Goal: Transaction & Acquisition: Register for event/course

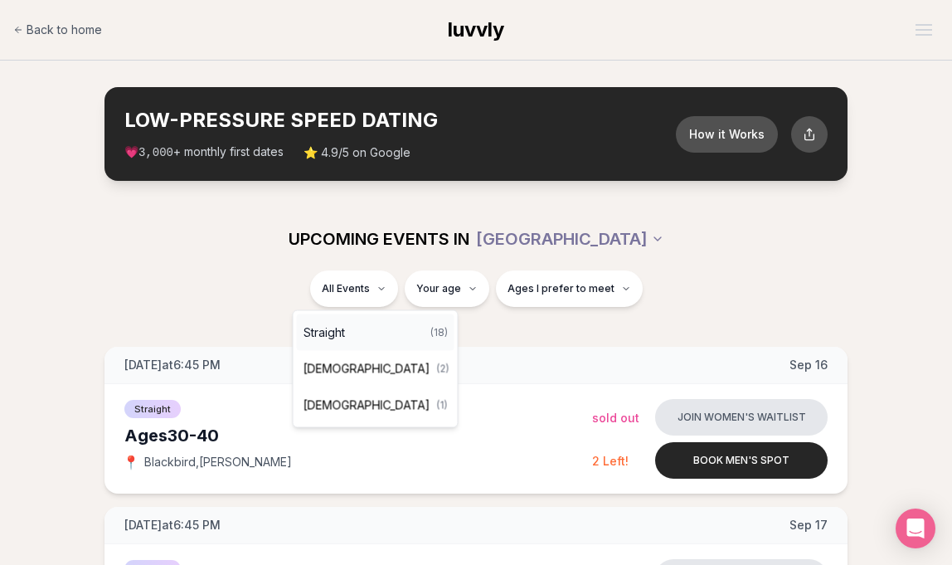
click at [347, 327] on div "Straight ( 18 )" at bounding box center [376, 332] width 158 height 36
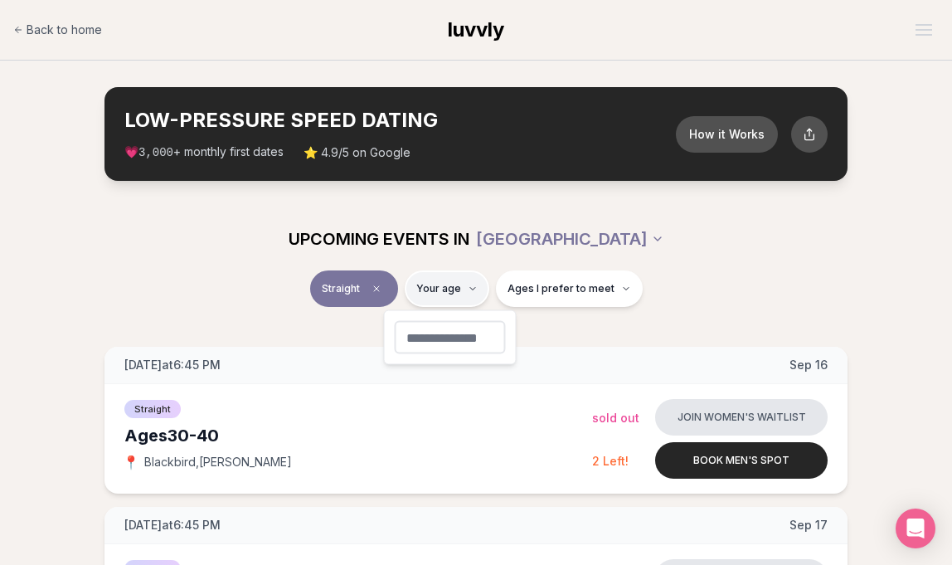
type input "**"
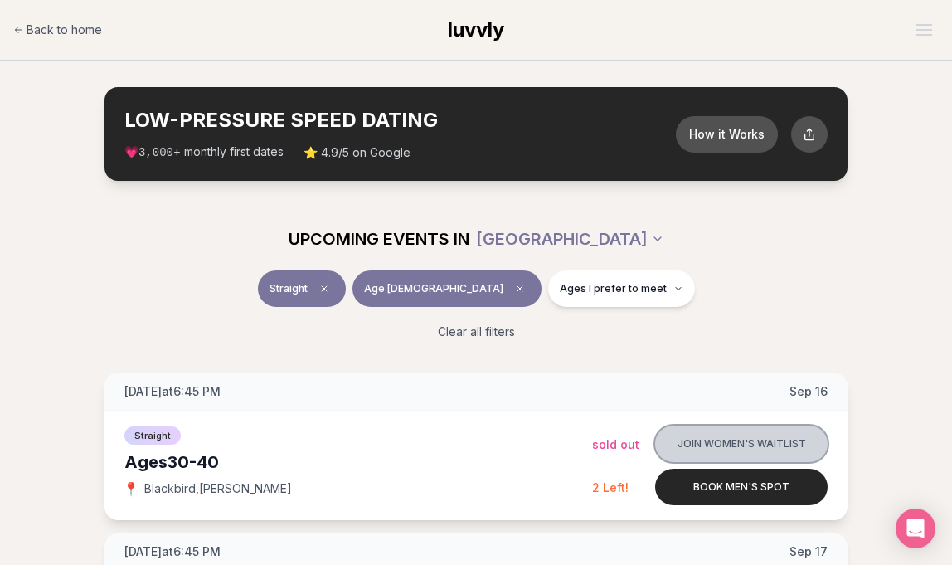
click at [751, 447] on button "Join women's waitlist" at bounding box center [741, 443] width 172 height 36
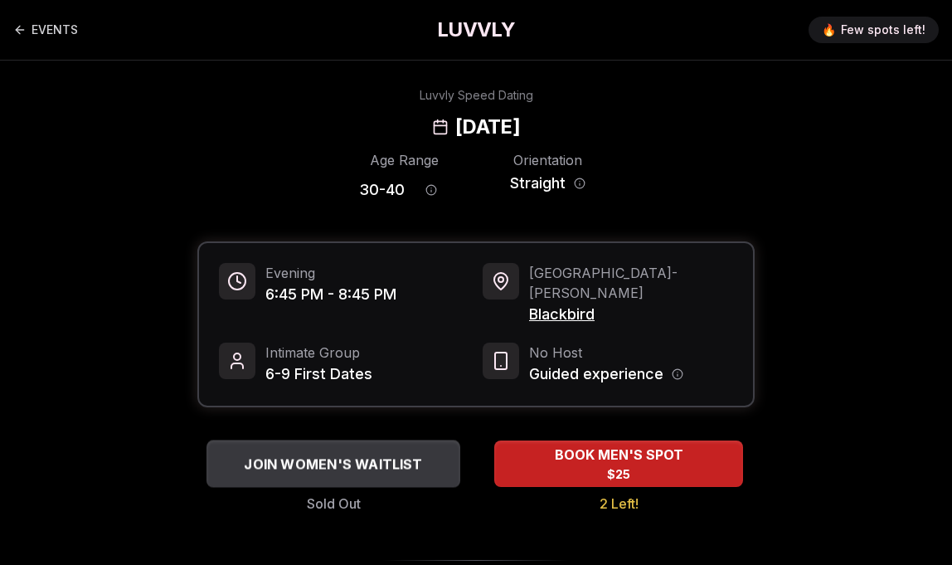
click at [295, 454] on span "JOIN WOMEN'S WAITLIST" at bounding box center [332, 464] width 185 height 20
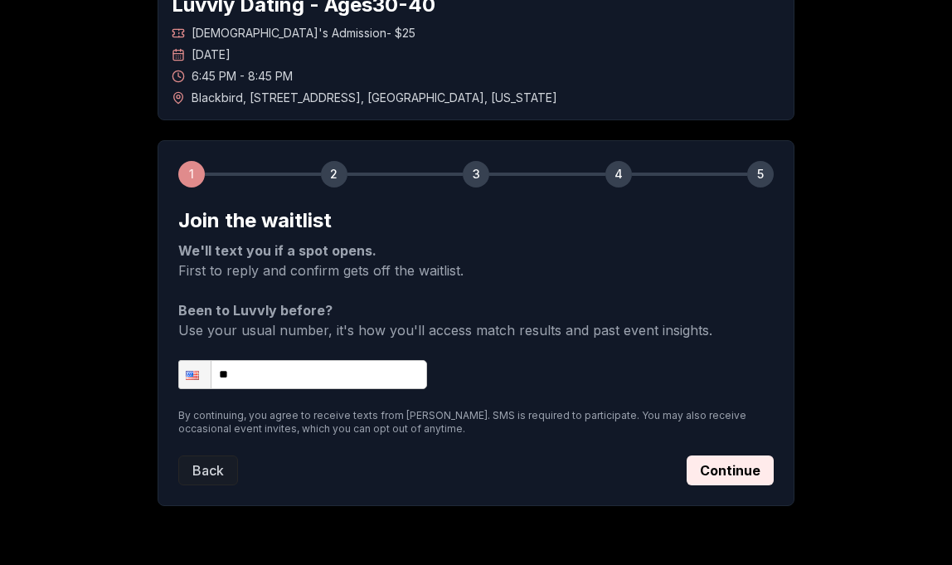
scroll to position [160, 0]
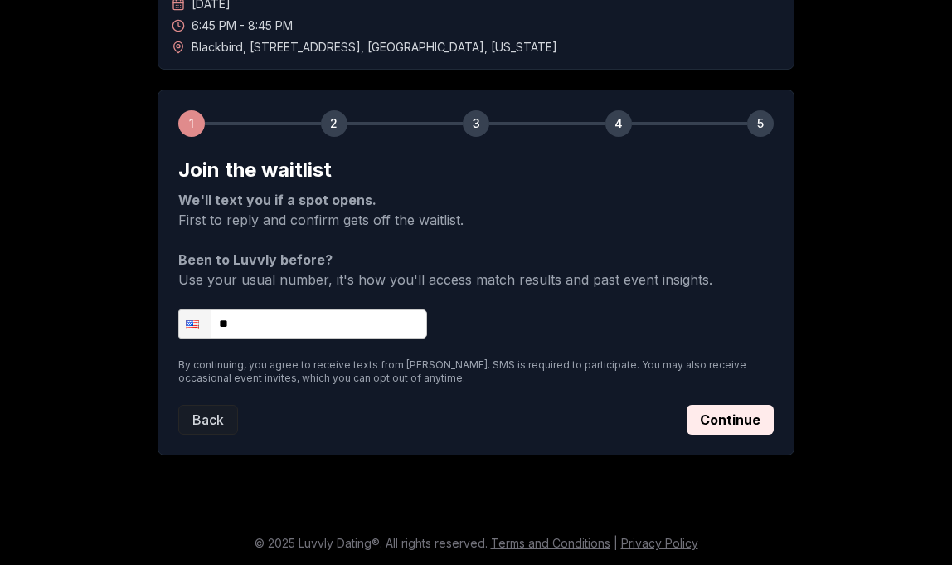
click at [280, 318] on input "**" at bounding box center [302, 323] width 249 height 29
type input "**********"
click at [734, 419] on button "Continue" at bounding box center [730, 420] width 87 height 30
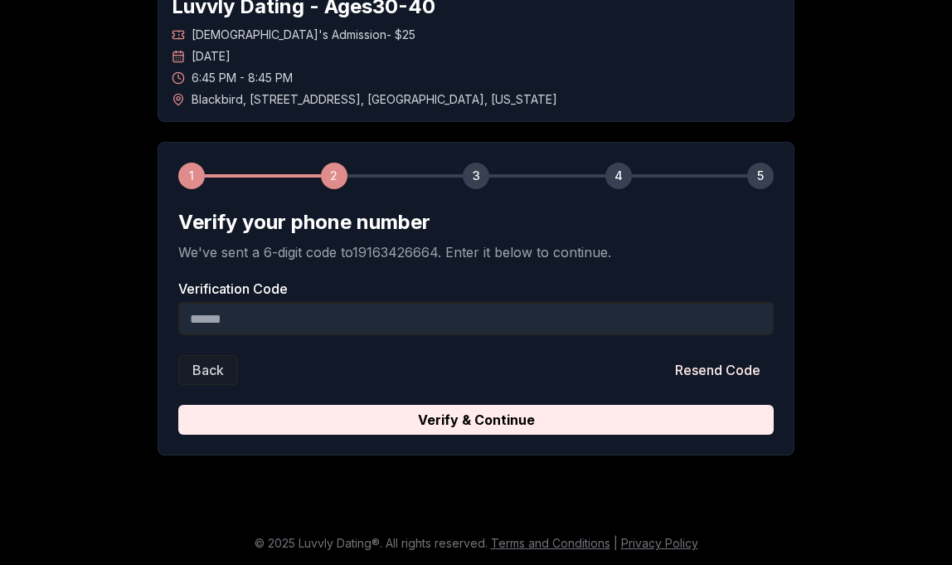
click at [238, 328] on input "Verification Code" at bounding box center [475, 318] width 595 height 33
click at [282, 314] on input "Verification Code" at bounding box center [475, 318] width 595 height 33
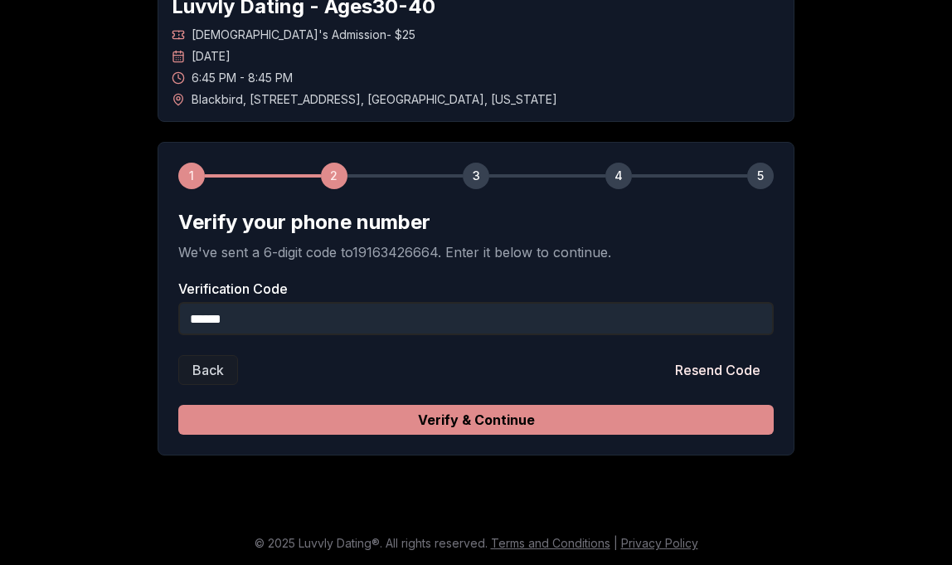
type input "******"
click at [393, 423] on button "Verify & Continue" at bounding box center [475, 420] width 595 height 30
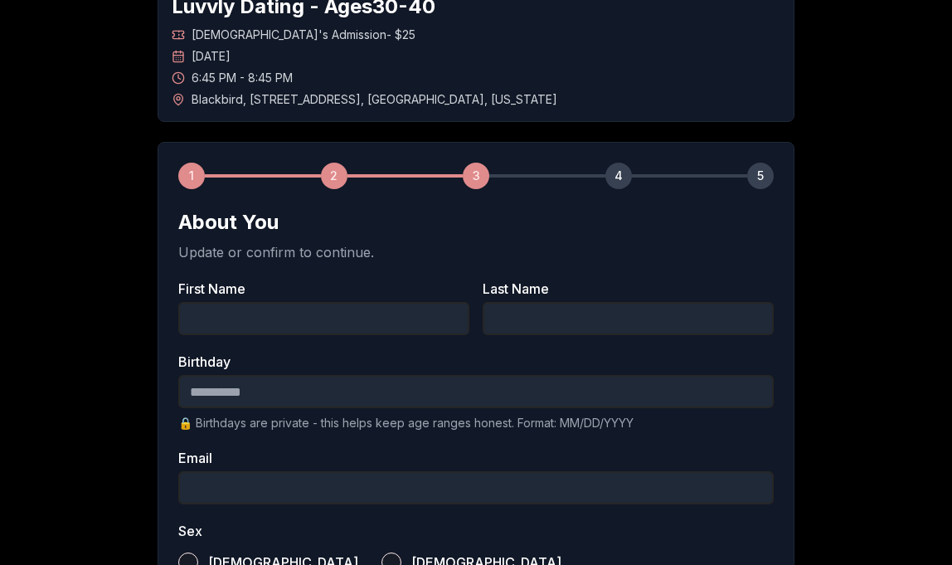
click at [259, 313] on input "First Name" at bounding box center [323, 318] width 291 height 33
type input "******"
type input "****"
type input "**********"
click at [206, 390] on input "Birthday" at bounding box center [475, 391] width 595 height 33
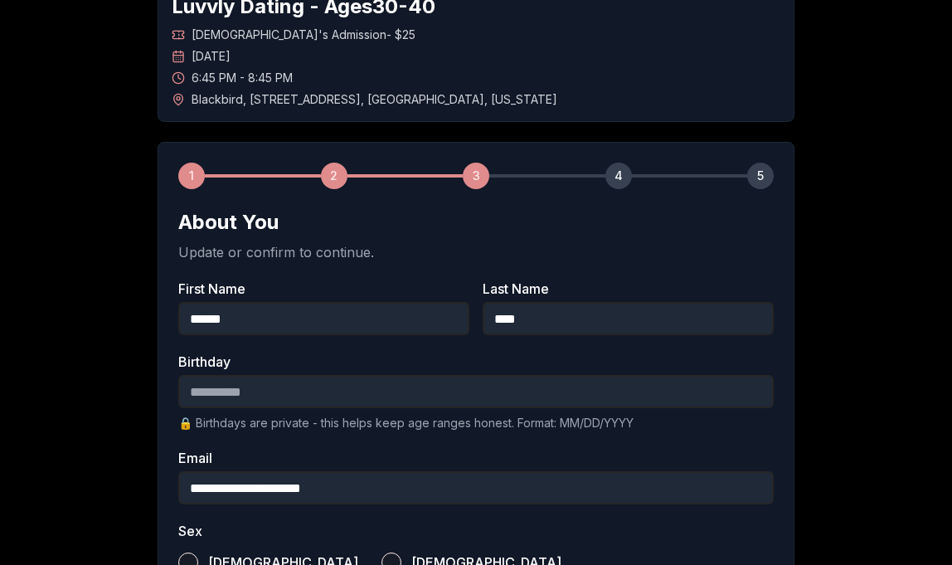
type input "**********"
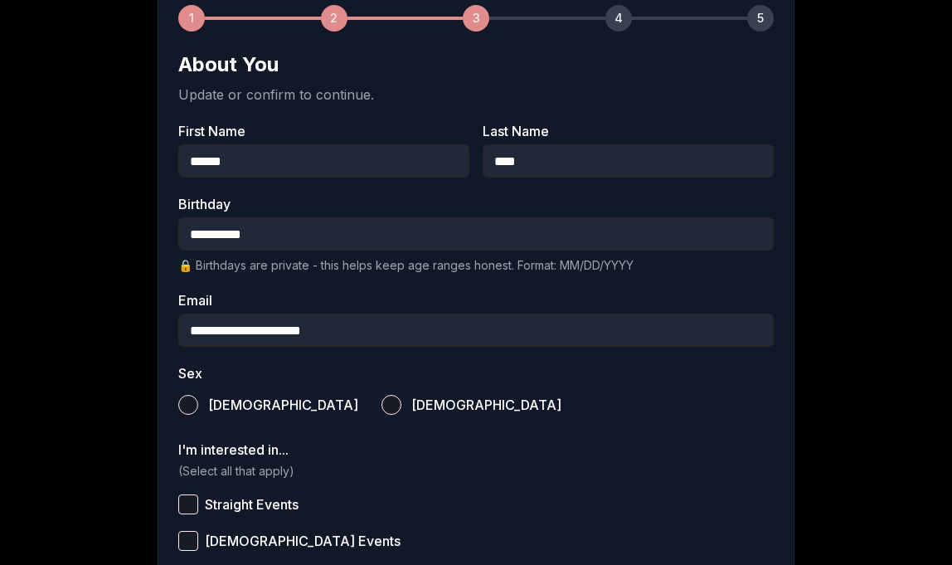
scroll to position [316, 0]
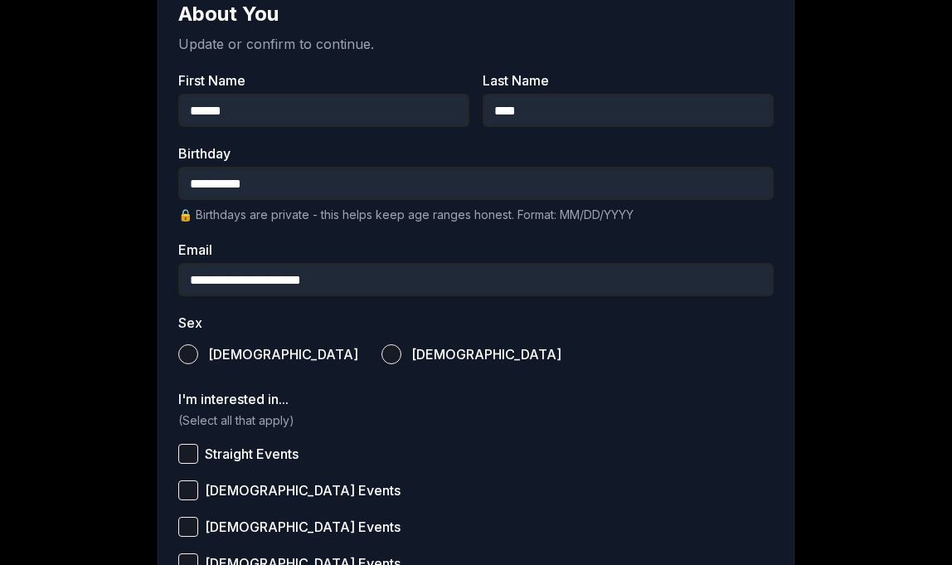
click at [381, 357] on button "[DEMOGRAPHIC_DATA]" at bounding box center [391, 354] width 20 height 20
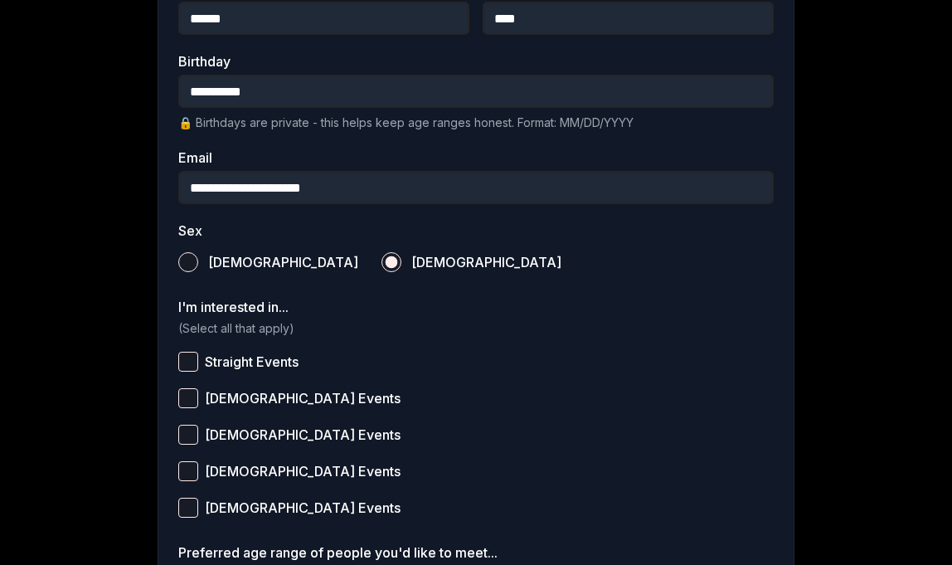
scroll to position [409, 0]
click at [183, 362] on button "Straight Events" at bounding box center [188, 361] width 20 height 20
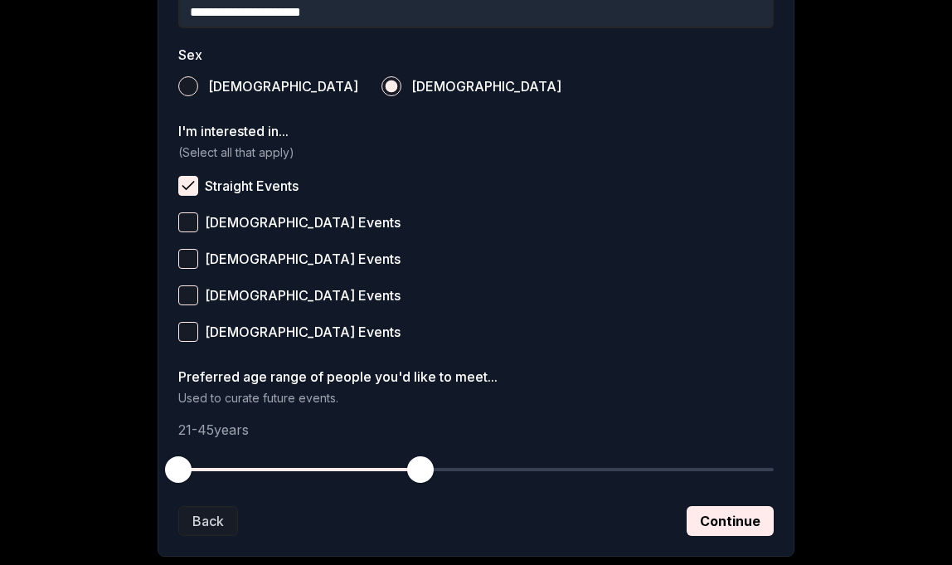
scroll to position [597, 0]
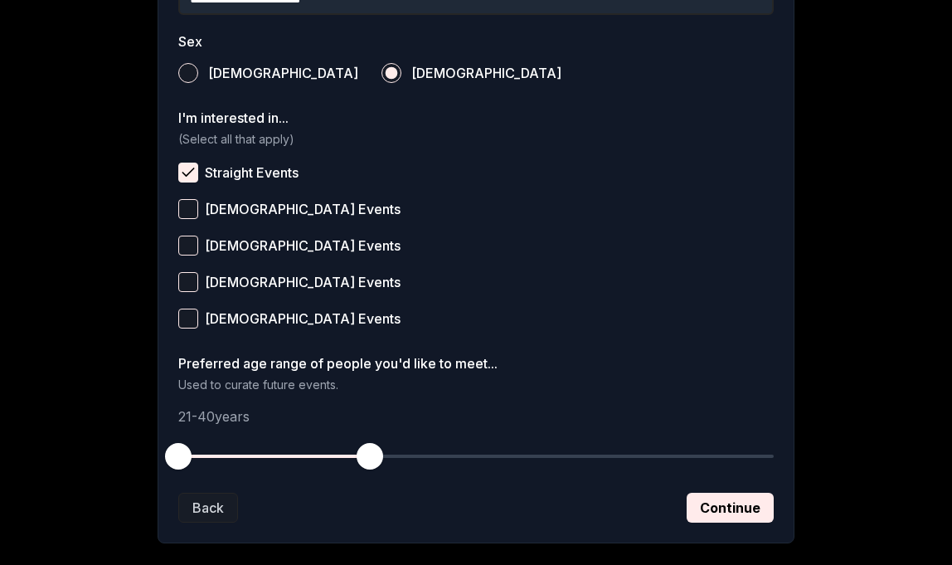
drag, startPoint x: 420, startPoint y: 459, endPoint x: 370, endPoint y: 454, distance: 50.8
click at [370, 454] on span "button" at bounding box center [370, 456] width 27 height 27
drag, startPoint x: 177, startPoint y: 452, endPoint x: 255, endPoint y: 449, distance: 78.0
click at [255, 449] on span "button" at bounding box center [258, 456] width 27 height 27
click at [735, 512] on button "Continue" at bounding box center [730, 508] width 87 height 30
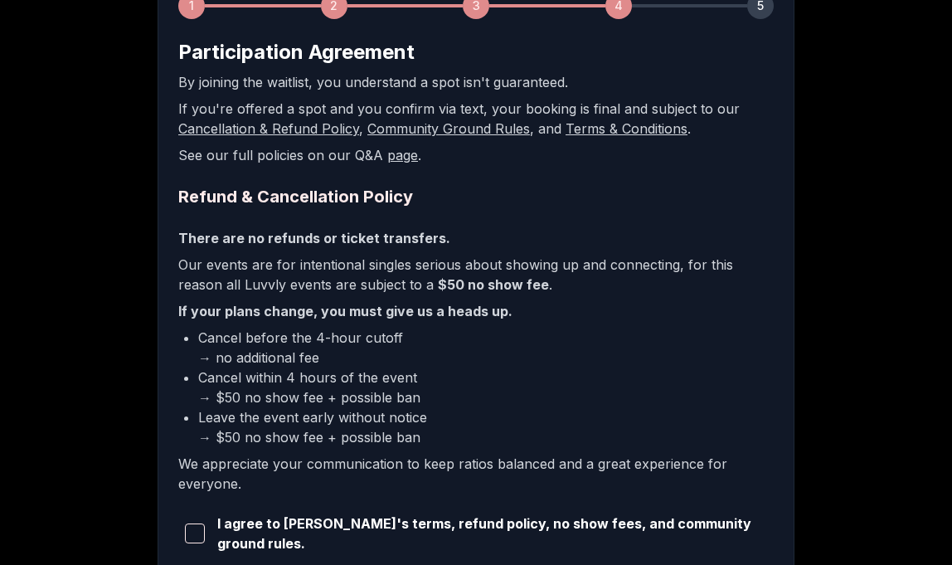
scroll to position [279, 0]
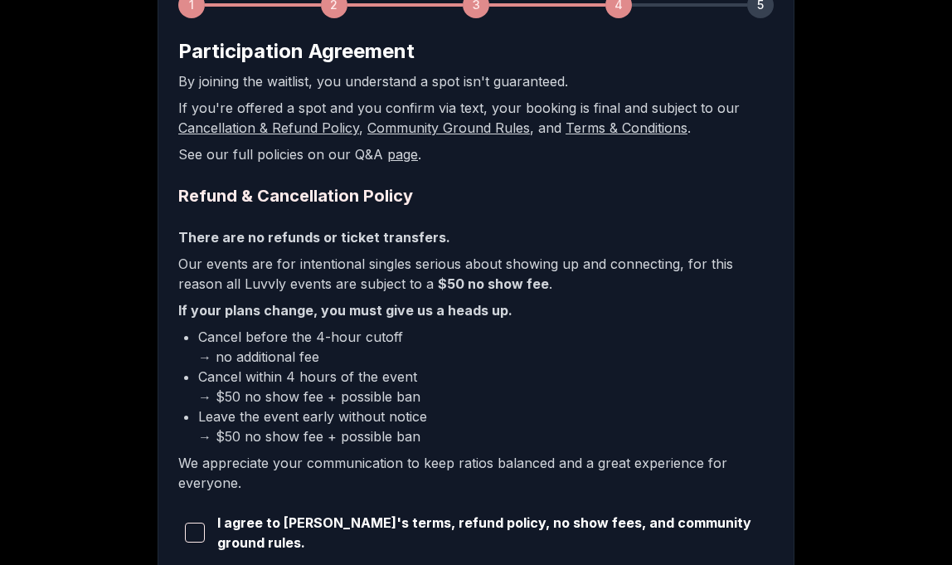
click at [192, 536] on span "button" at bounding box center [195, 532] width 20 height 20
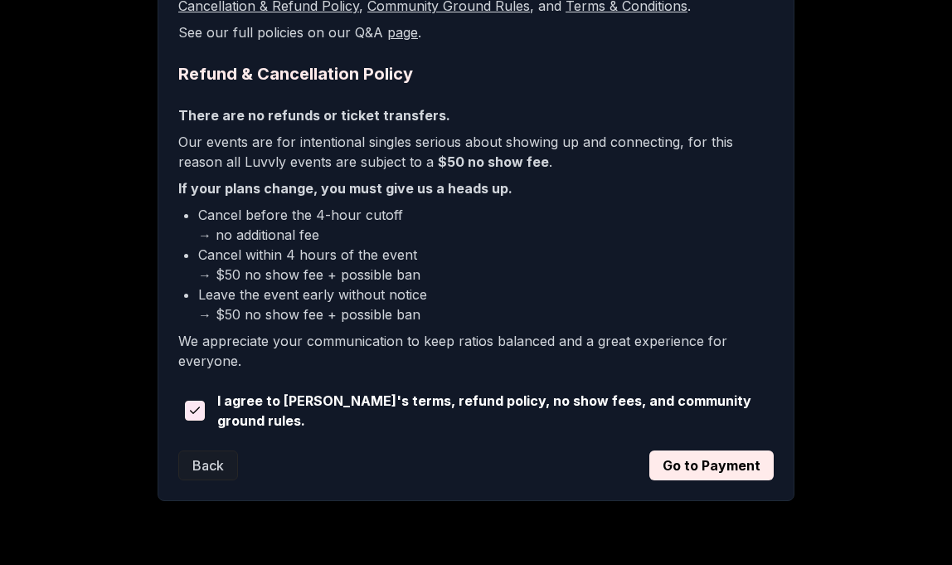
scroll to position [443, 0]
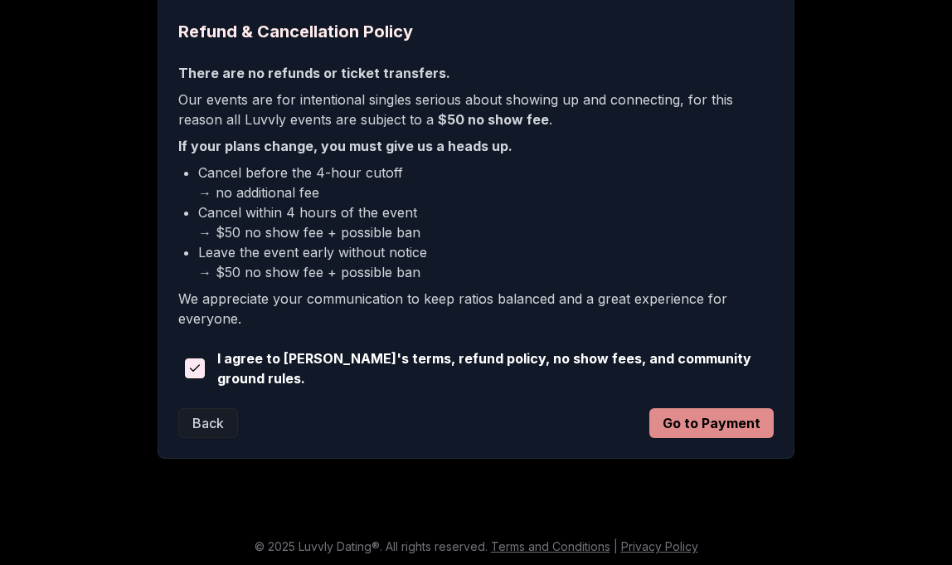
click at [692, 426] on button "Go to Payment" at bounding box center [711, 423] width 124 height 30
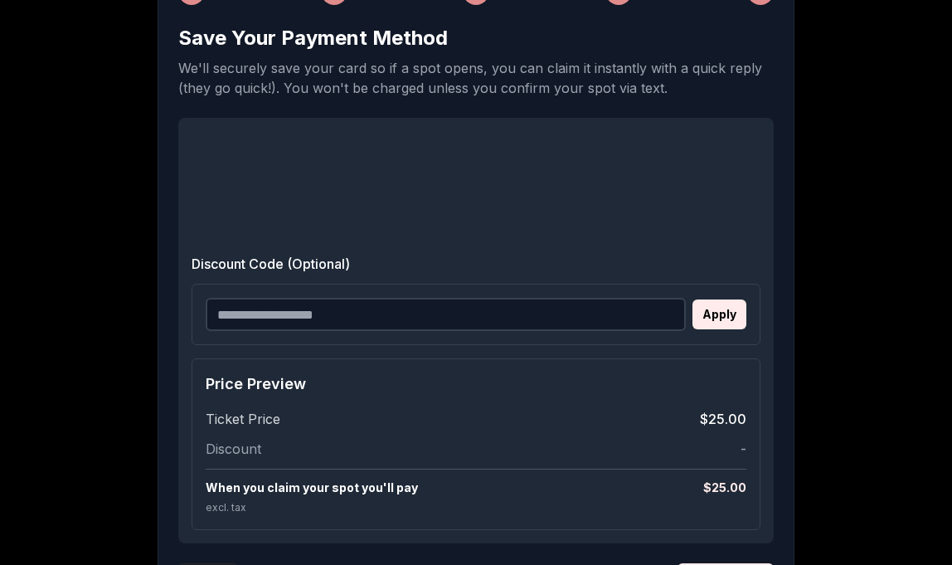
scroll to position [293, 0]
click at [311, 310] on input "Discount Code (Optional)" at bounding box center [446, 313] width 480 height 33
paste input "**********"
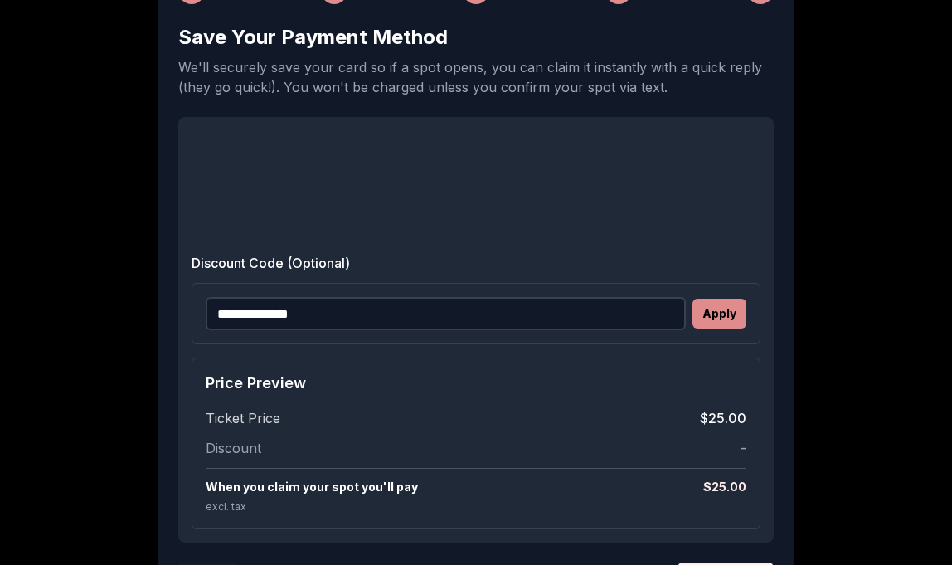
type input "**********"
click at [717, 312] on button "Apply" at bounding box center [719, 314] width 54 height 30
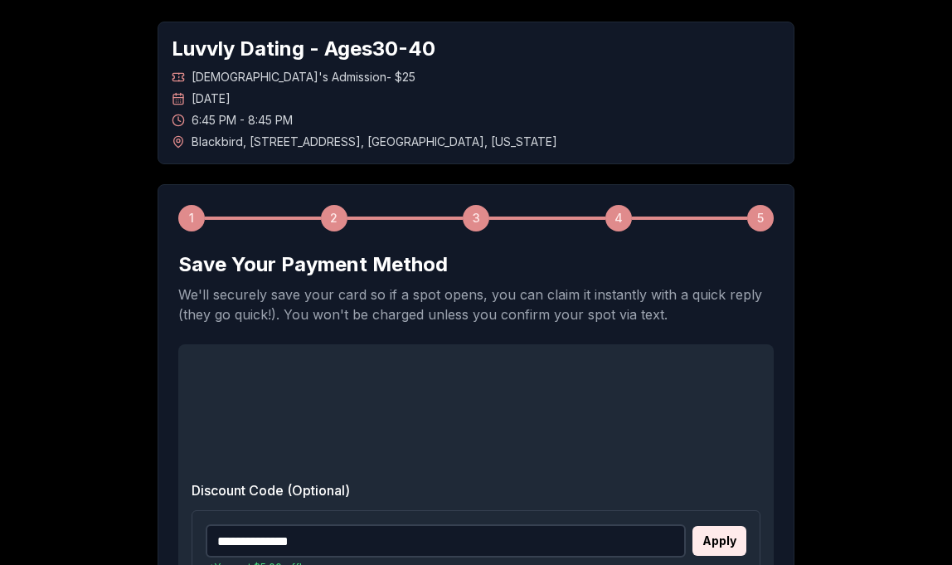
scroll to position [467, 0]
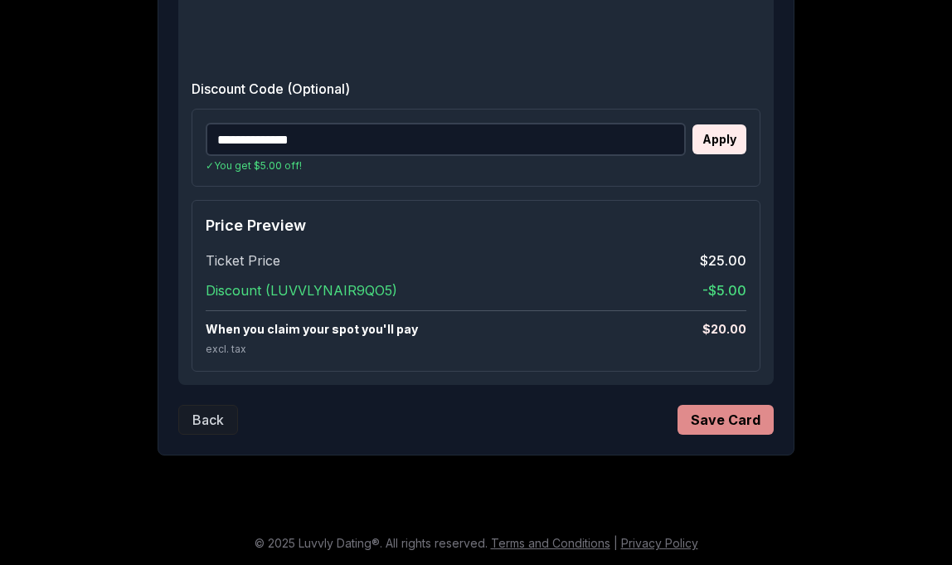
click at [738, 420] on button "Save Card" at bounding box center [725, 420] width 96 height 30
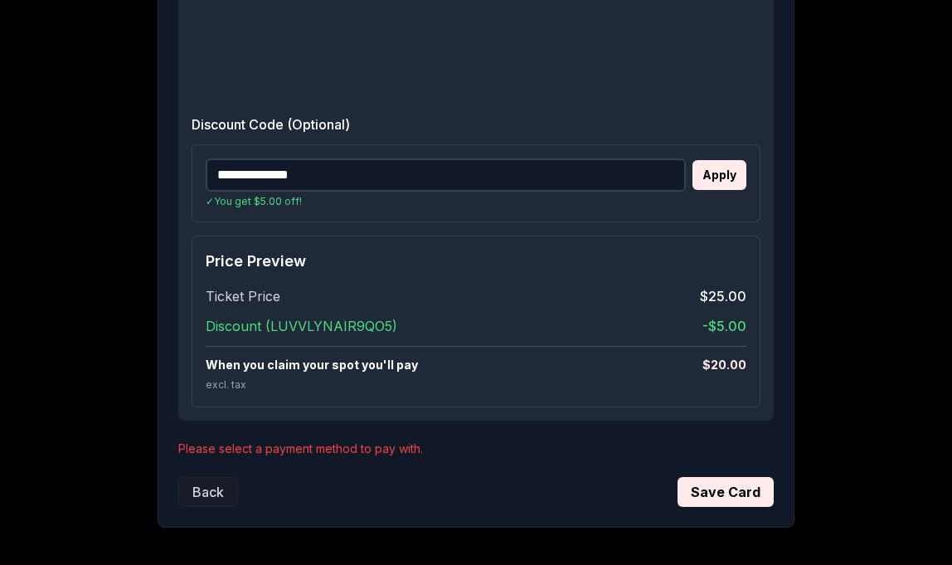
scroll to position [549, 0]
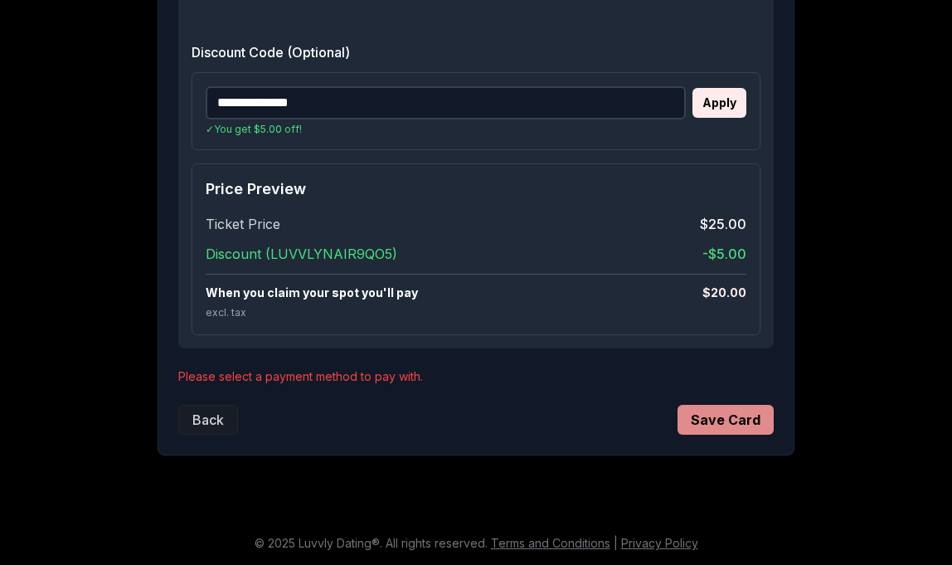
click at [736, 429] on button "Save Card" at bounding box center [725, 420] width 96 height 30
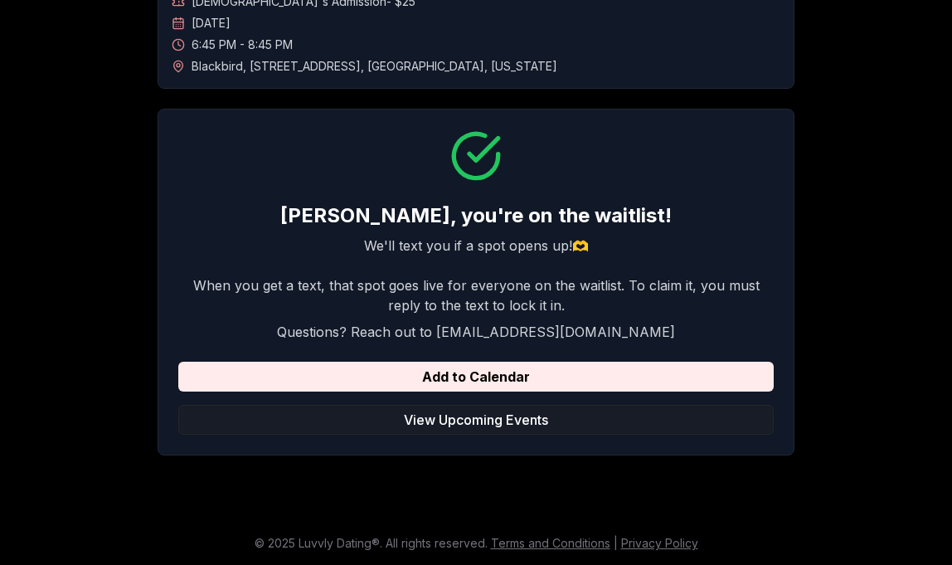
scroll to position [141, 0]
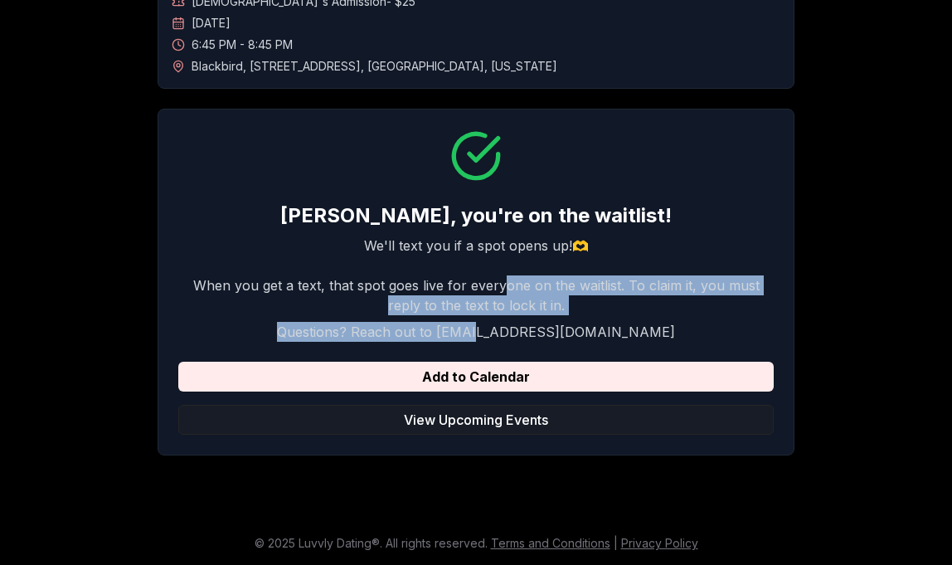
drag, startPoint x: 508, startPoint y: 336, endPoint x: 487, endPoint y: 284, distance: 56.5
click at [487, 283] on div "When you get a text, that spot goes live for everyone on the waitlist. To claim…" at bounding box center [475, 308] width 595 height 66
click at [487, 284] on p "When you get a text, that spot goes live for everyone on the waitlist. To claim…" at bounding box center [475, 295] width 595 height 40
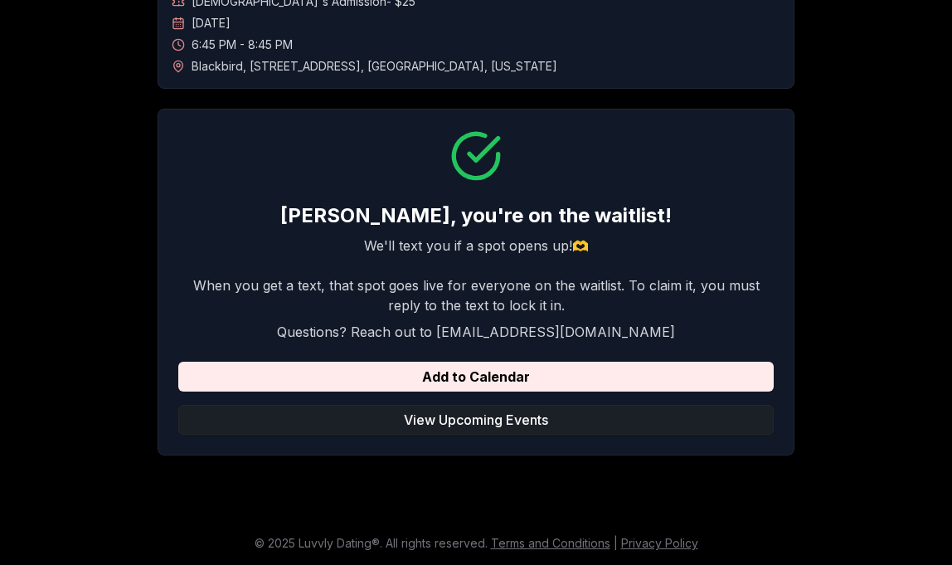
click at [505, 429] on button "View Upcoming Events" at bounding box center [475, 420] width 595 height 30
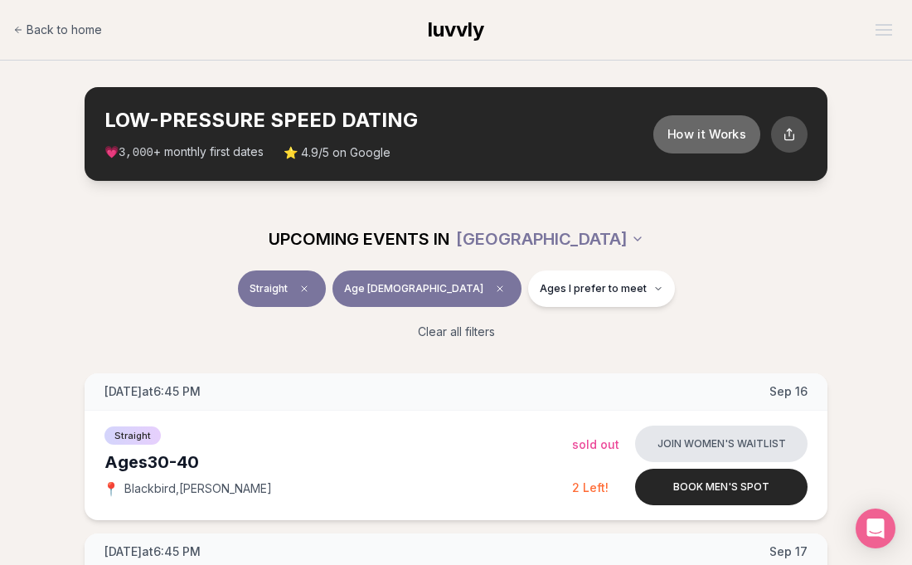
click at [687, 147] on button "How it Works" at bounding box center [706, 133] width 107 height 38
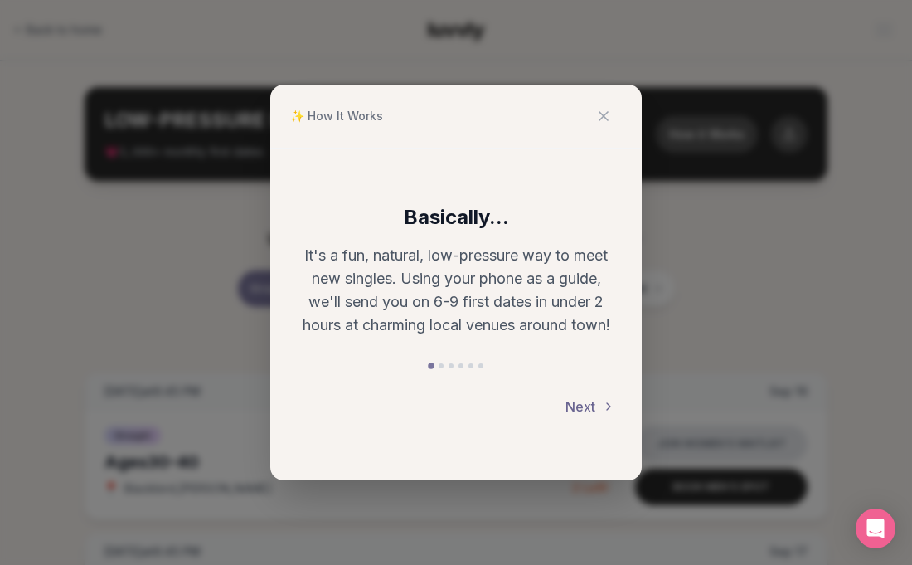
click at [604, 412] on icon at bounding box center [608, 406] width 13 height 13
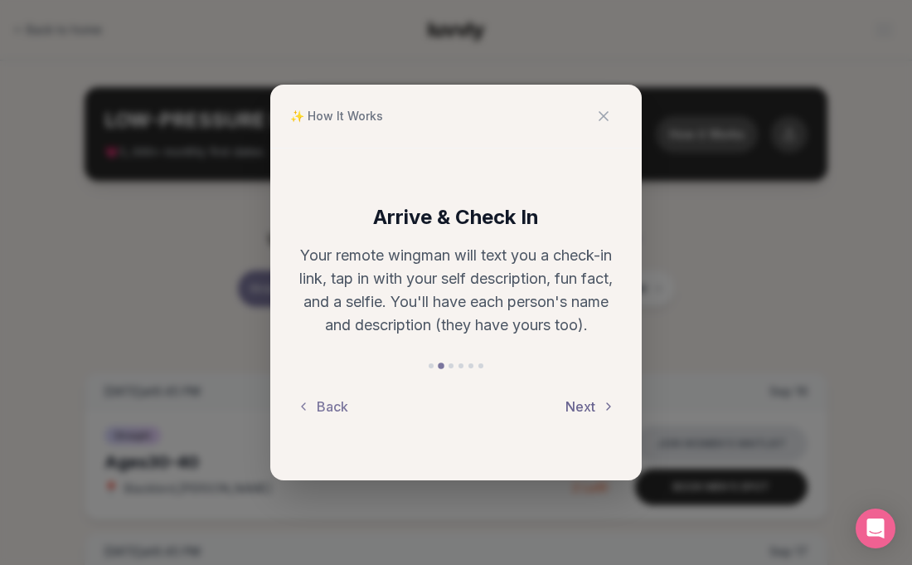
click at [604, 412] on icon at bounding box center [608, 406] width 13 height 13
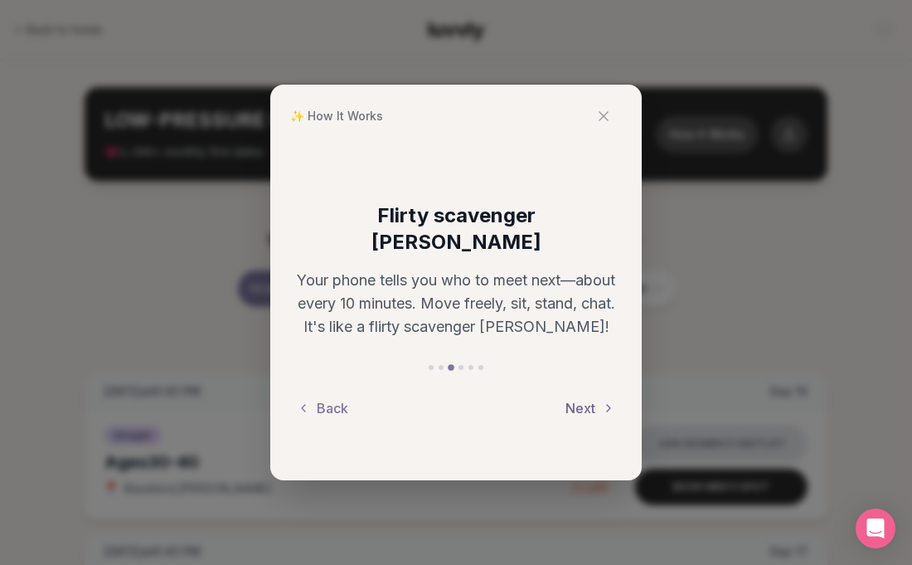
click at [595, 400] on button "Next" at bounding box center [591, 408] width 50 height 36
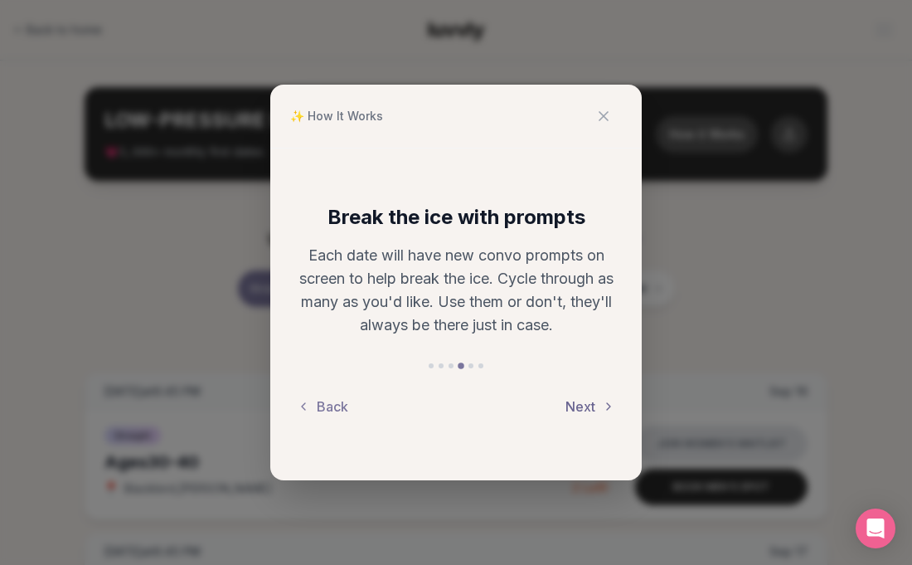
click at [595, 400] on button "Next" at bounding box center [591, 406] width 50 height 36
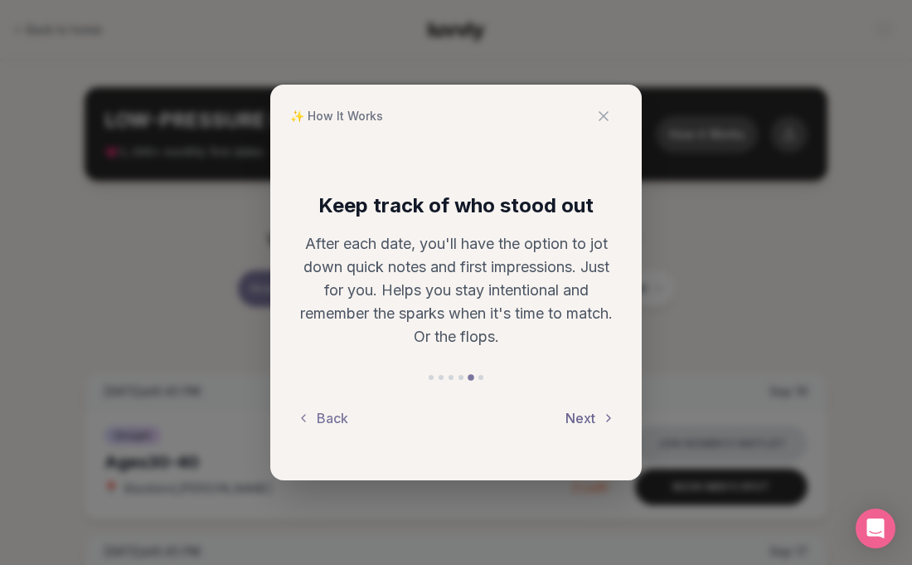
click at [595, 400] on button "Next" at bounding box center [591, 418] width 50 height 36
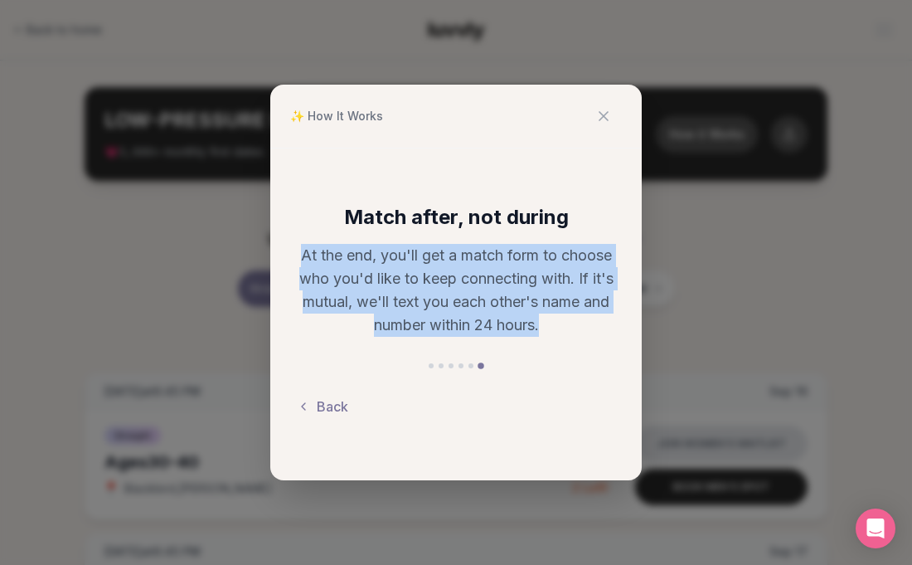
drag, startPoint x: 595, startPoint y: 400, endPoint x: 532, endPoint y: 244, distance: 167.8
click at [532, 243] on div "Match after, not during At the end, you'll get a match form to choose who you'd…" at bounding box center [455, 314] width 371 height 332
click at [532, 244] on p "At the end, you'll get a match form to choose who you'd like to keep connecting…" at bounding box center [456, 290] width 318 height 93
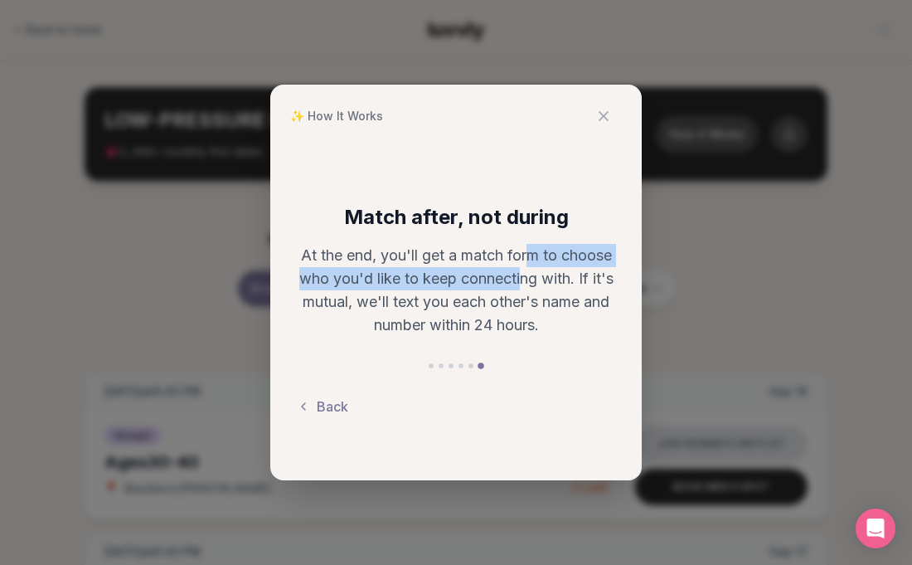
drag, startPoint x: 532, startPoint y: 244, endPoint x: 520, endPoint y: 277, distance: 35.4
click at [520, 277] on p "At the end, you'll get a match form to choose who you'd like to keep connecting…" at bounding box center [456, 290] width 318 height 93
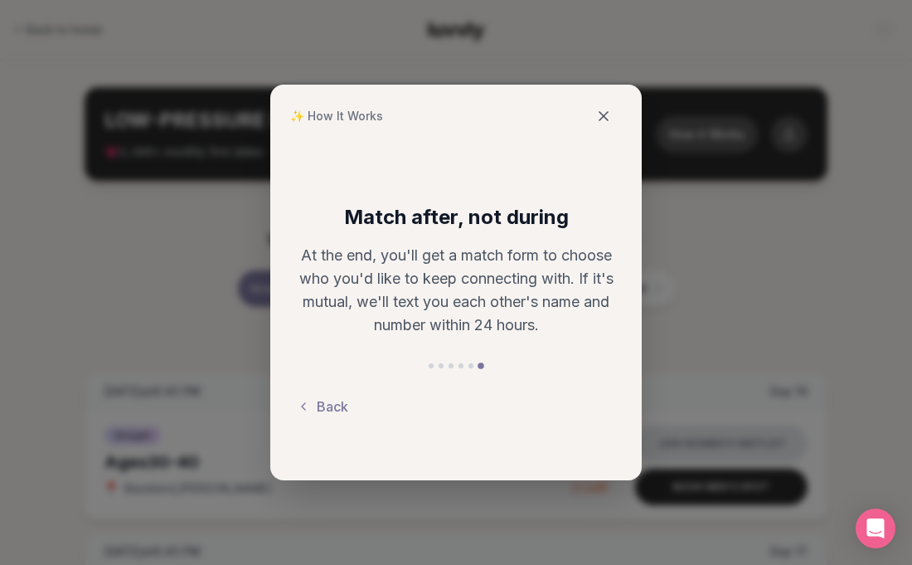
click at [607, 119] on icon at bounding box center [604, 116] width 8 height 8
